Goal: Task Accomplishment & Management: Complete application form

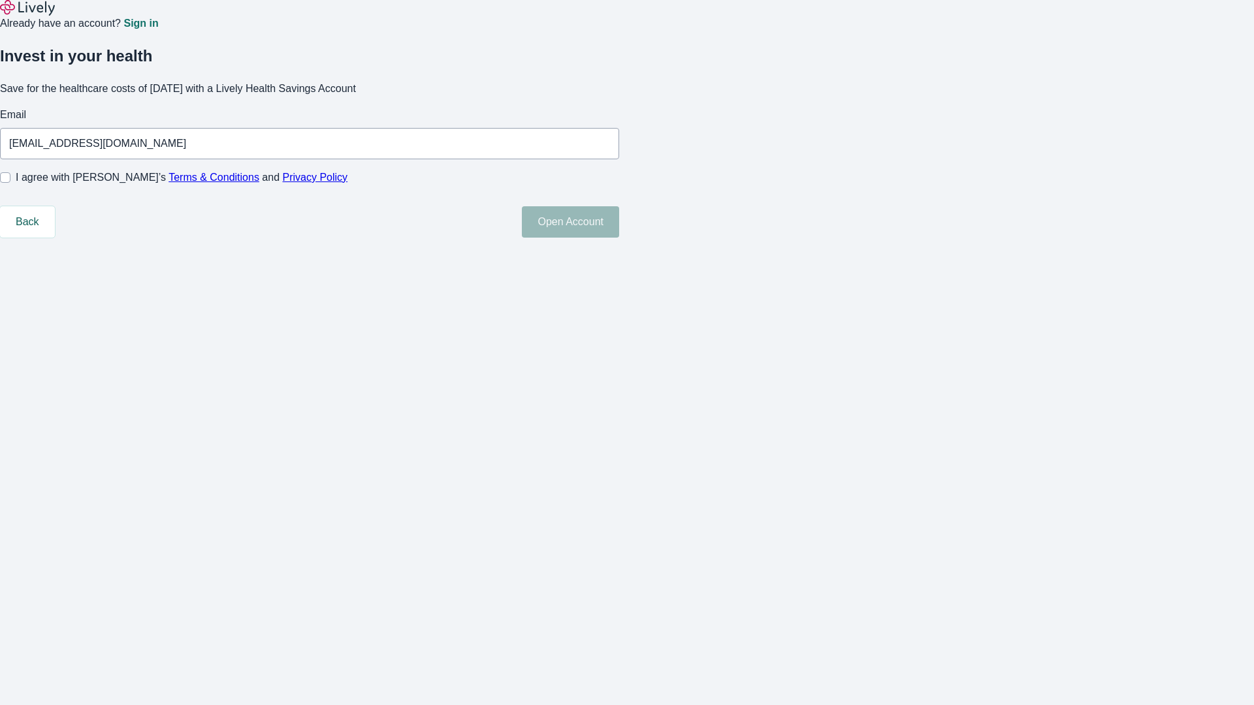
click at [10, 183] on input "I agree with Lively’s Terms & Conditions and Privacy Policy" at bounding box center [5, 177] width 10 height 10
checkbox input "true"
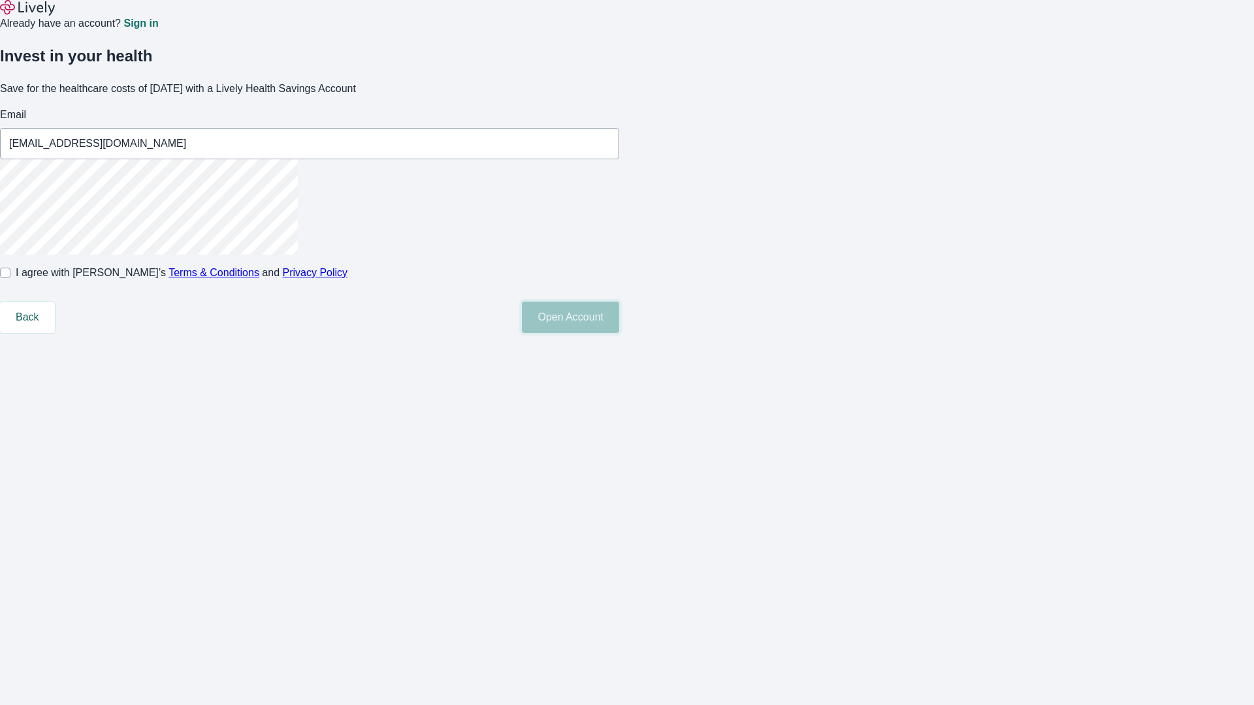
click at [619, 333] on button "Open Account" at bounding box center [570, 317] width 97 height 31
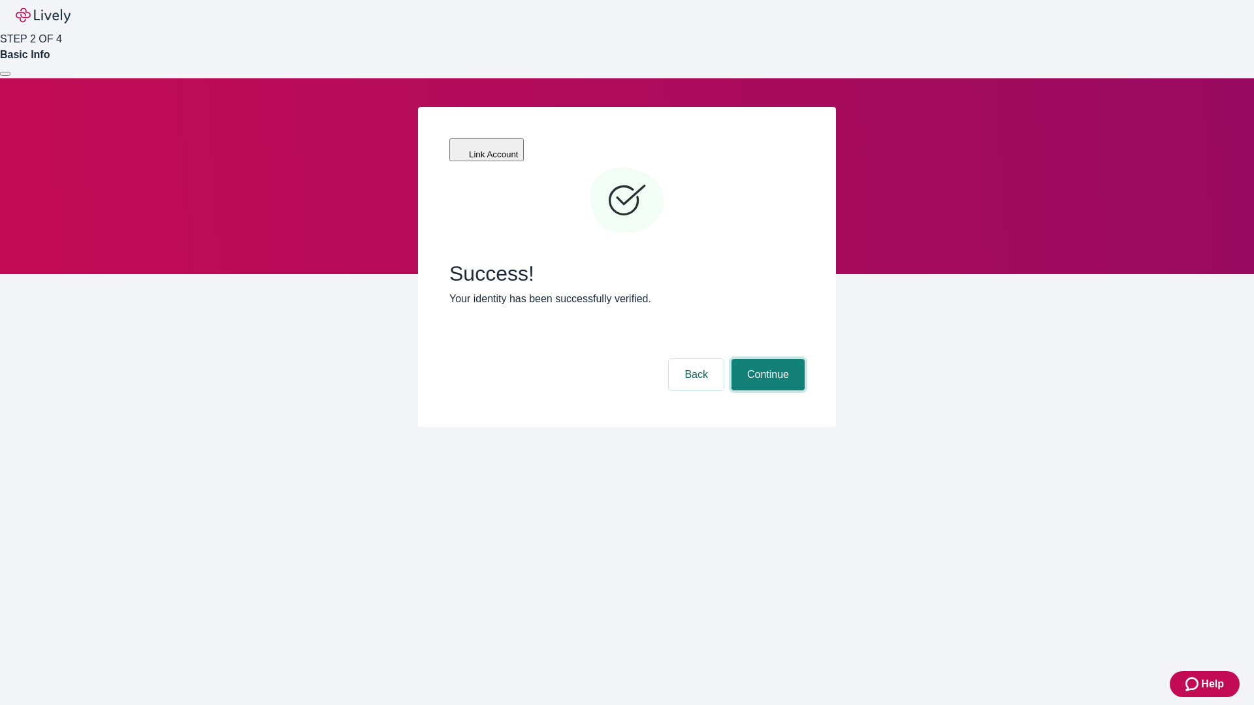
click at [766, 359] on button "Continue" at bounding box center [768, 374] width 73 height 31
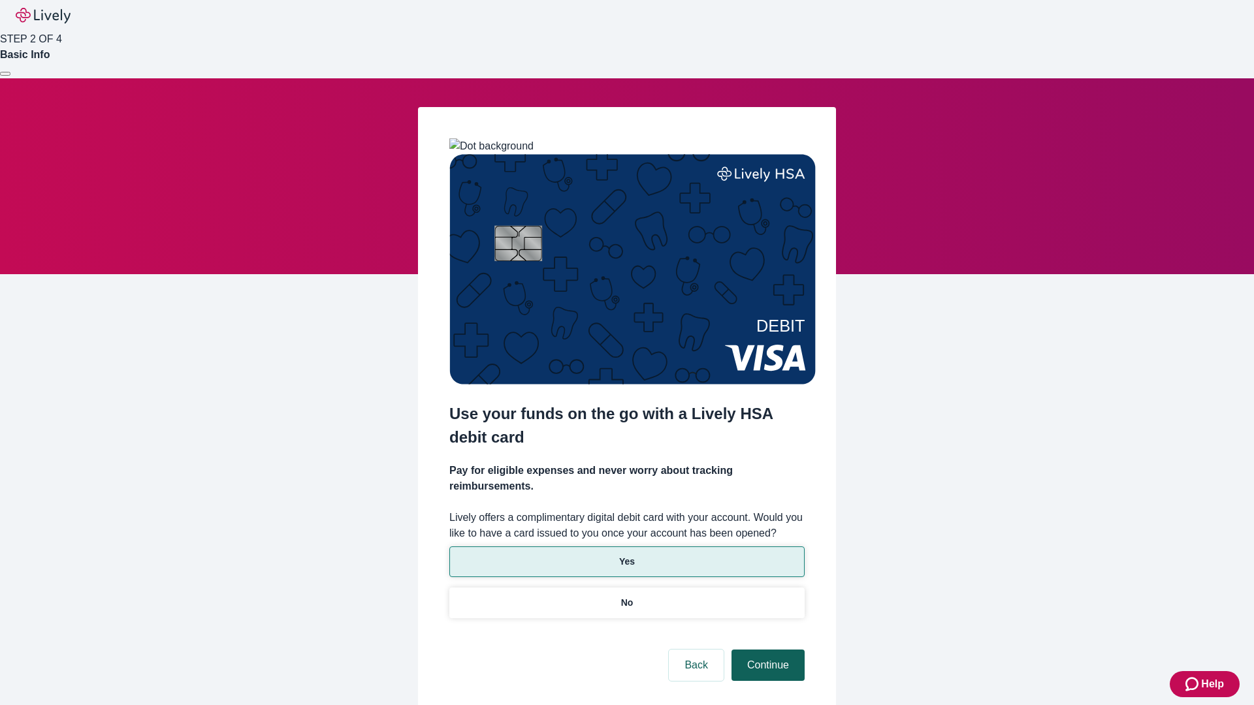
click at [626, 555] on p "Yes" at bounding box center [627, 562] width 16 height 14
click at [766, 650] on button "Continue" at bounding box center [768, 665] width 73 height 31
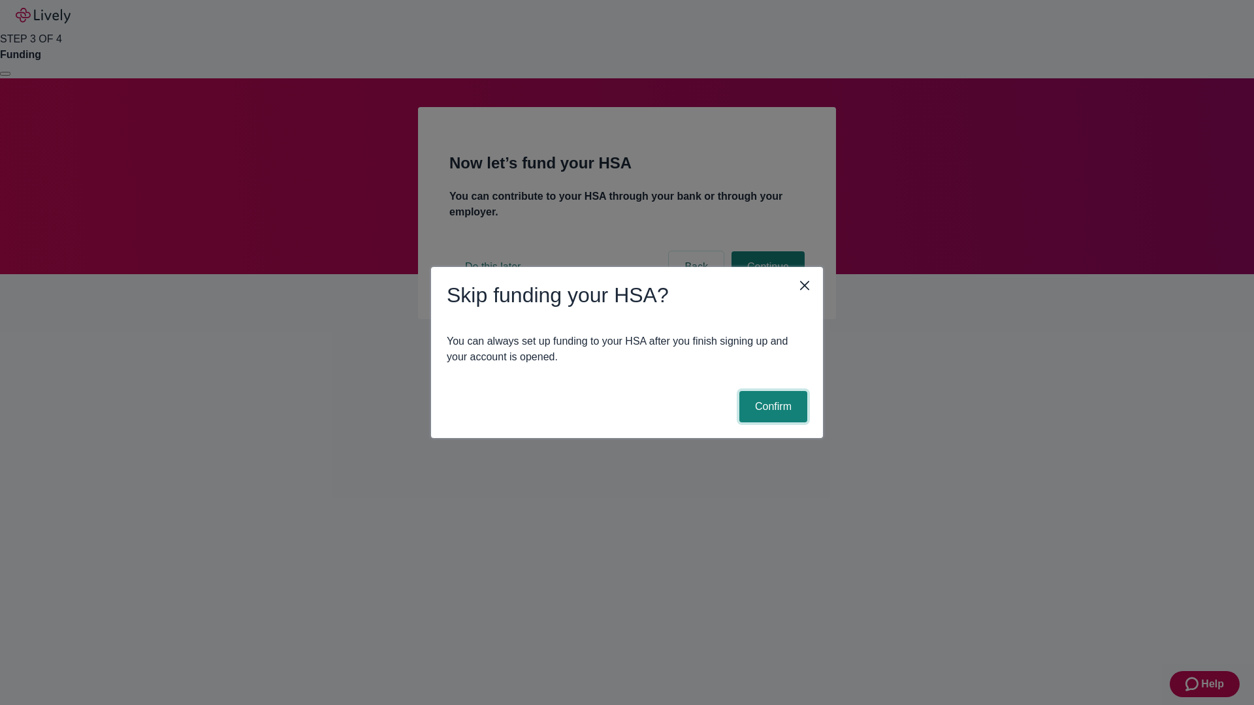
click at [771, 407] on button "Confirm" at bounding box center [773, 406] width 68 height 31
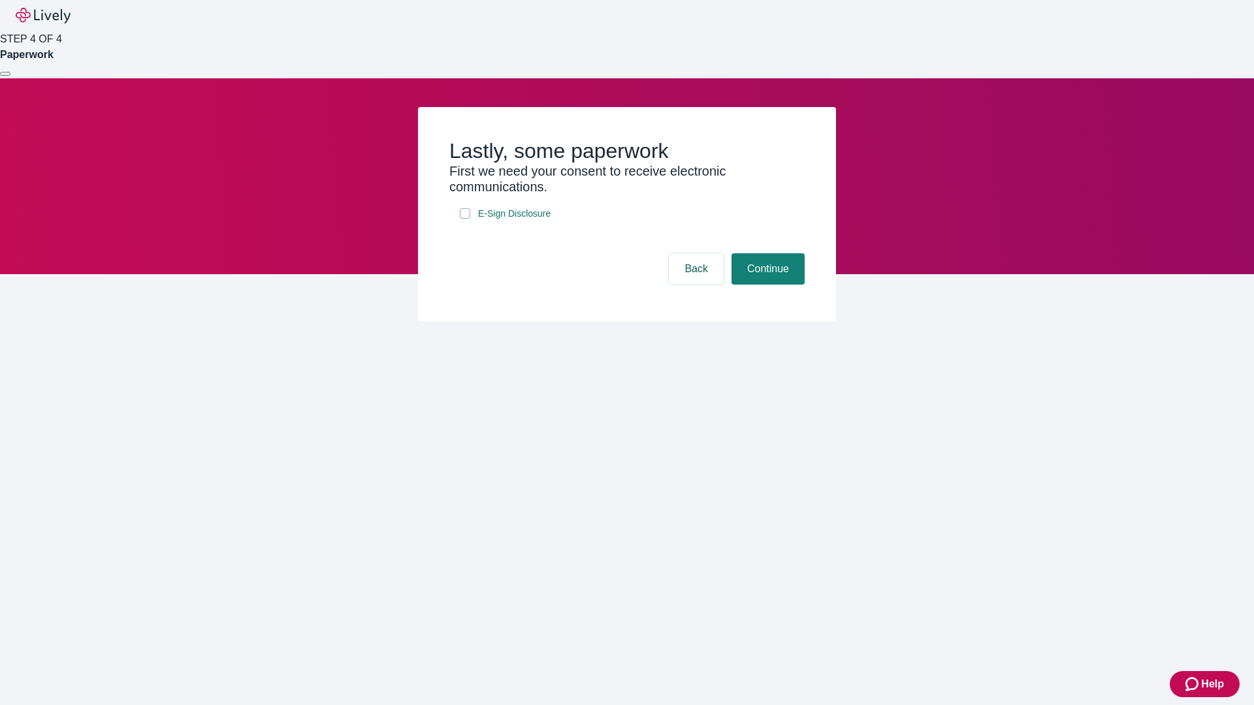
click at [465, 219] on input "E-Sign Disclosure" at bounding box center [465, 213] width 10 height 10
checkbox input "true"
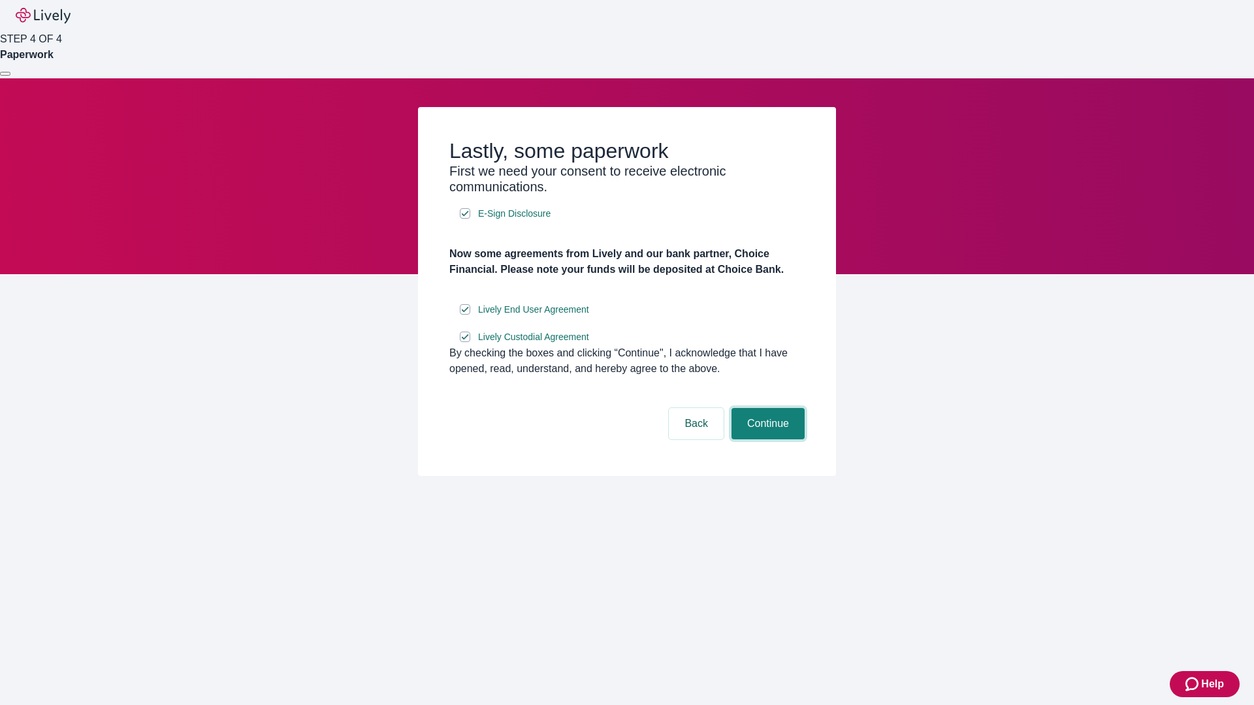
click at [766, 440] on button "Continue" at bounding box center [768, 423] width 73 height 31
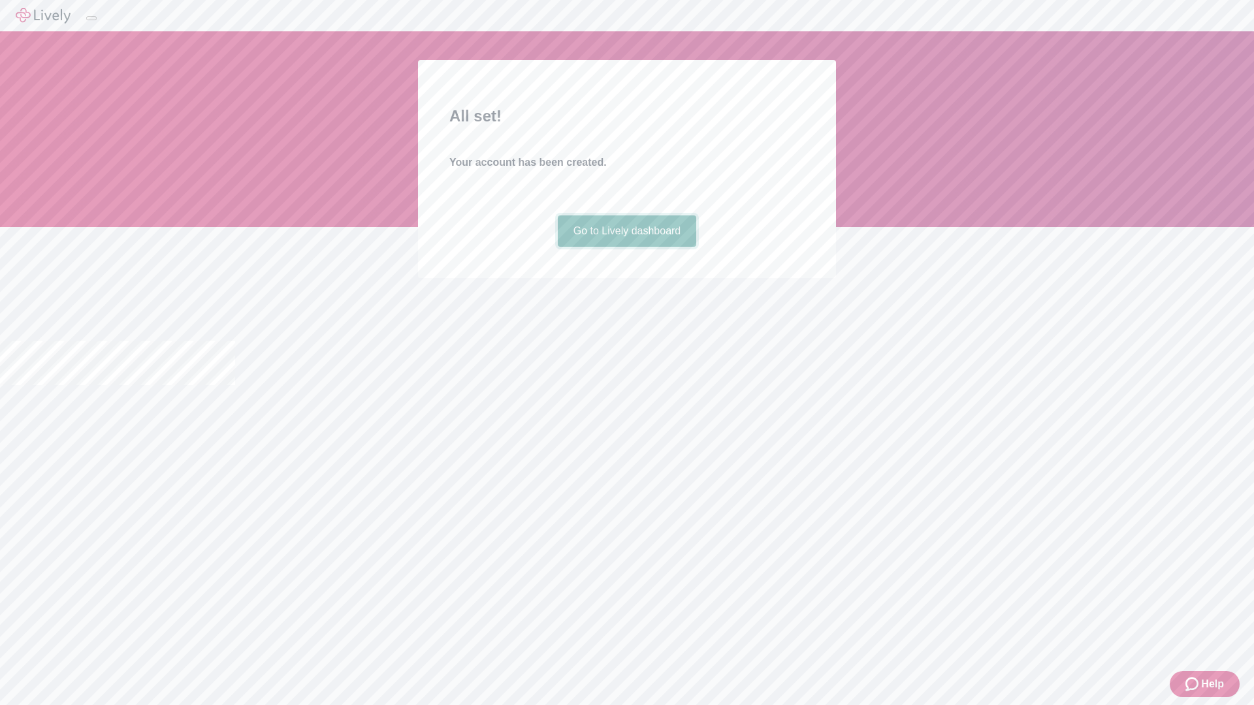
click at [626, 247] on link "Go to Lively dashboard" at bounding box center [627, 231] width 139 height 31
